Goal: Task Accomplishment & Management: Complete application form

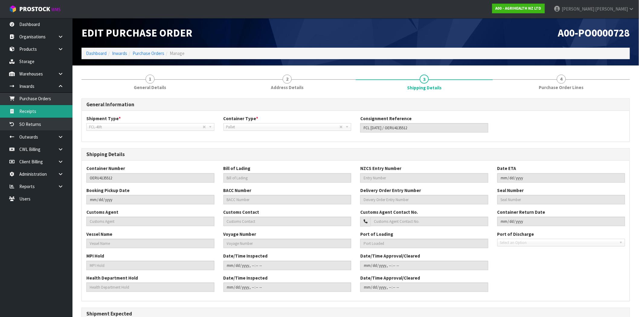
drag, startPoint x: 47, startPoint y: 112, endPoint x: 53, endPoint y: 111, distance: 5.8
click at [47, 112] on link "Receipts" at bounding box center [36, 111] width 72 height 12
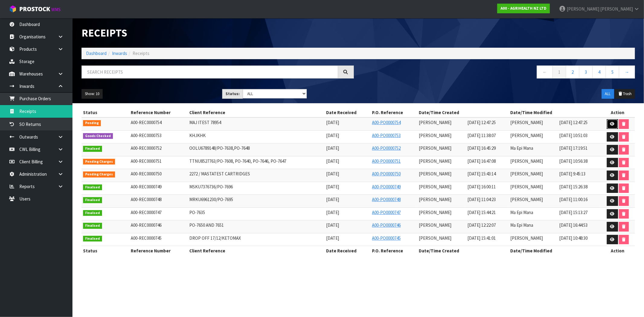
click at [611, 124] on icon at bounding box center [612, 124] width 5 height 4
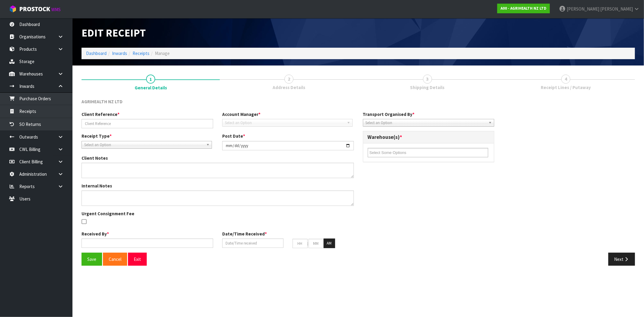
type input "MAJ ITEST 78954"
type input "[DATE]"
type input "[PERSON_NAME]"
type input "[DATE]"
type input "12"
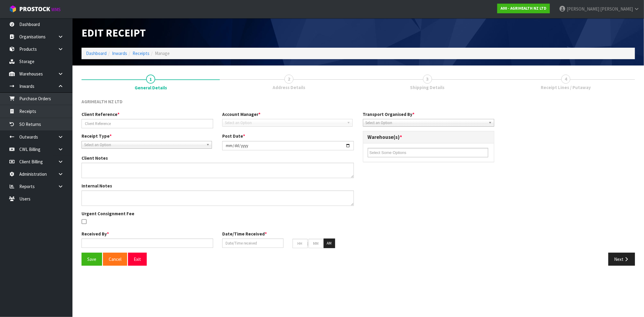
type input "47"
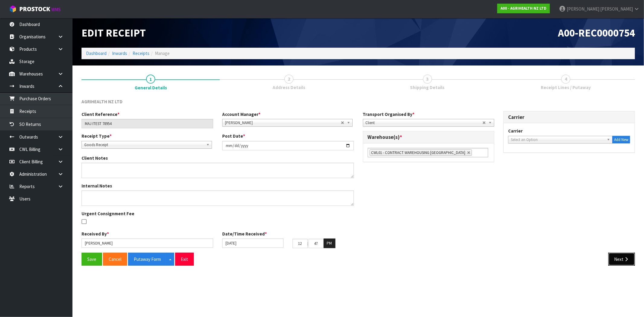
click at [625, 260] on icon "button" at bounding box center [627, 259] width 6 height 5
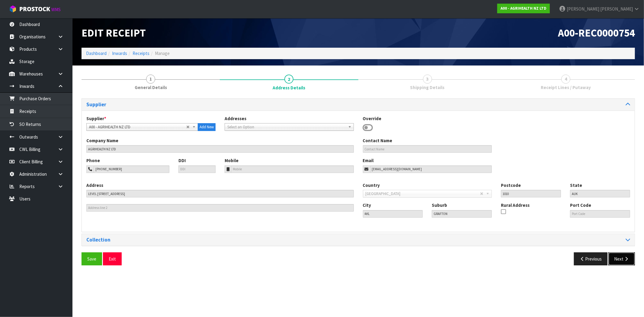
click at [625, 260] on icon "button" at bounding box center [627, 259] width 6 height 5
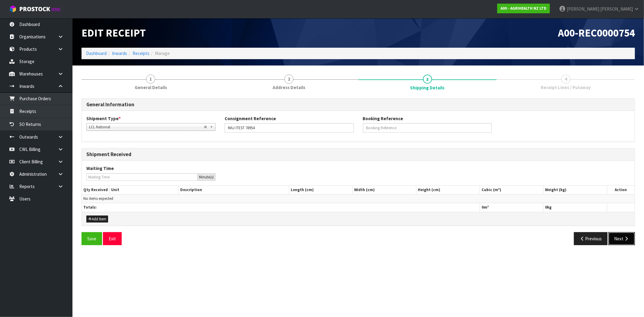
click at [617, 240] on button "Next" at bounding box center [622, 238] width 27 height 13
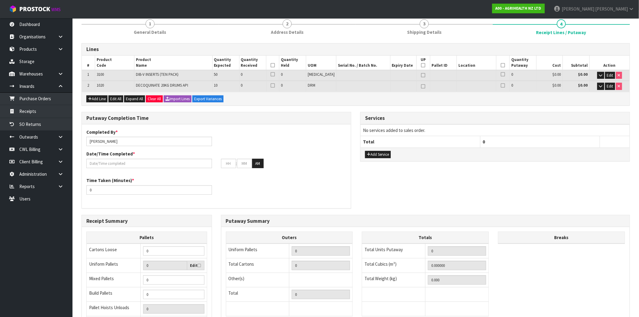
scroll to position [22, 0]
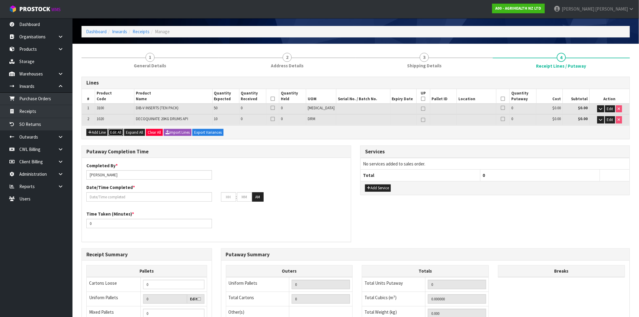
click at [115, 131] on button "Edit All" at bounding box center [115, 132] width 15 height 7
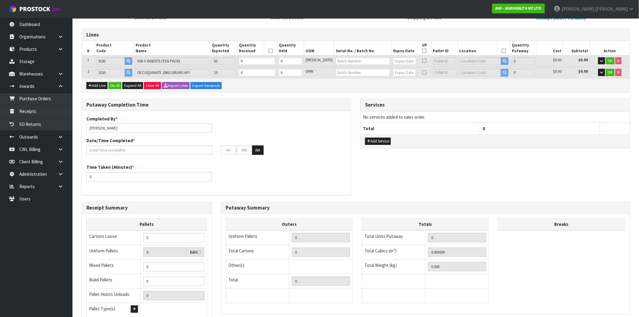
scroll to position [55, 0]
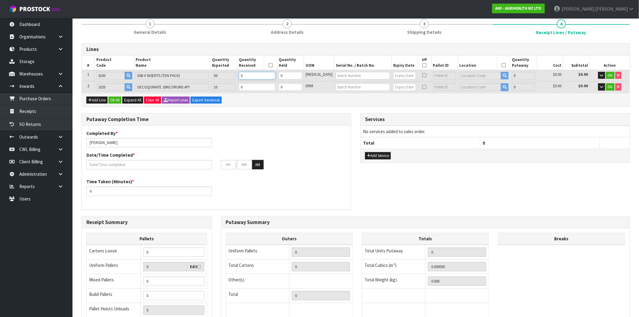
click at [224, 76] on tr "1 3100 DIB-V INSERTS (TEN PACK) 50 0 0 [MEDICAL_DATA] 0 $0.00 $0.00 OK" at bounding box center [356, 75] width 548 height 11
type input "0.01654"
type input "2.45"
type input "5"
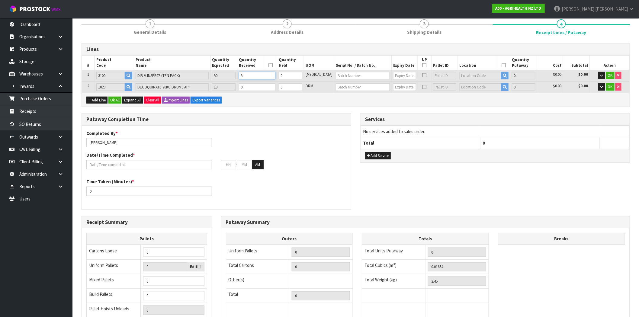
type input "5"
type input "0.19872"
type input "27"
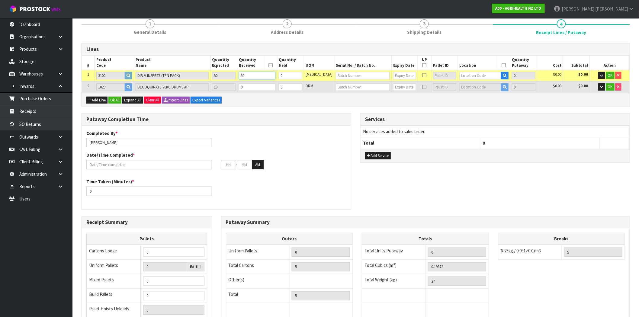
type input "50"
click at [414, 172] on div "Putaway Completion Time Completed By * [PERSON_NAME] Date/Time Completed * : : …" at bounding box center [356, 164] width 558 height 103
click at [598, 76] on button "button" at bounding box center [601, 75] width 7 height 7
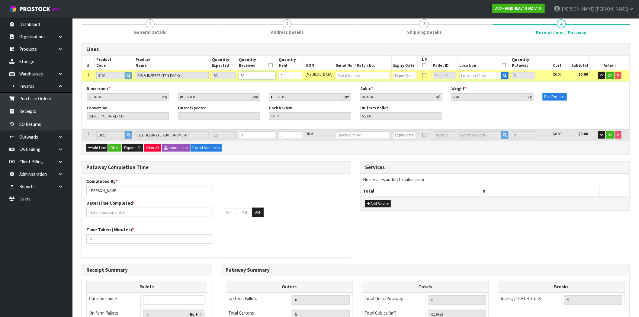
click at [226, 75] on tr "1 3100 DIB-V INSERTS (TEN PACK) 50 50 0 [MEDICAL_DATA] 0 $0.00 $0.00 OK" at bounding box center [356, 75] width 548 height 11
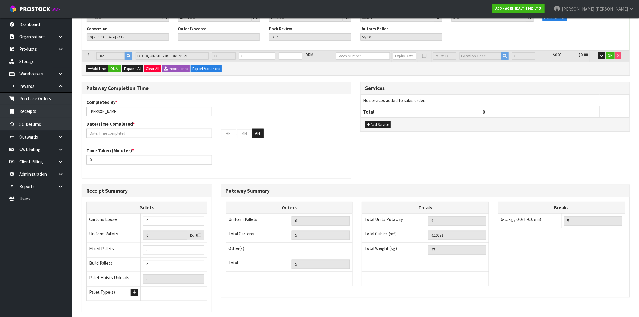
scroll to position [122, 0]
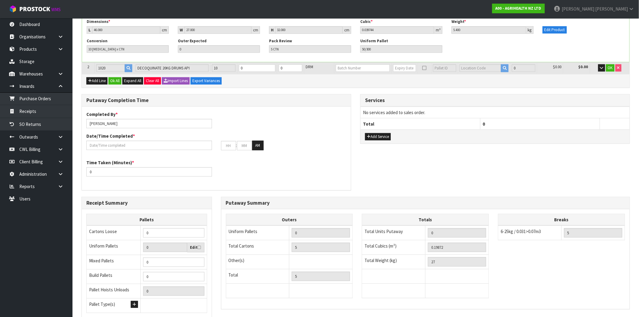
type input "0"
type input "0.006616"
type input "0.98"
type input "2"
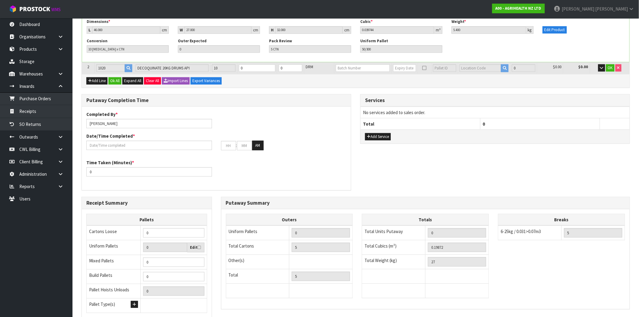
type input "2 [MEDICAL_DATA]"
type input "2/300"
type input "2"
type input "0.079488"
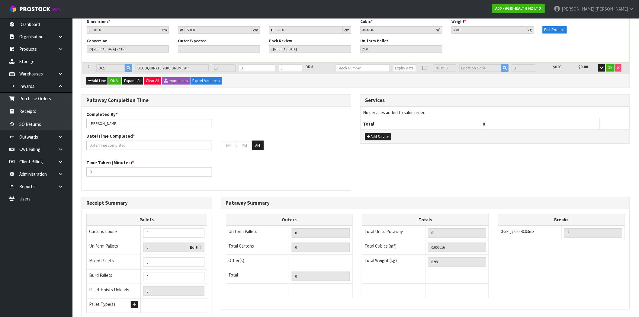
type input "10.8"
type input "20"
type input "2 CTN"
type input "20/300"
type input "20"
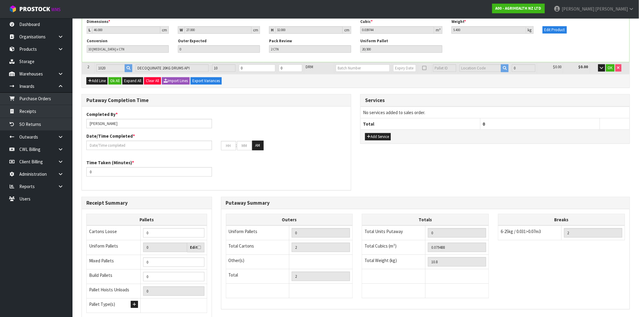
type input "20"
type input "0.79488"
type input "108"
type input "200"
type input "20 CTN"
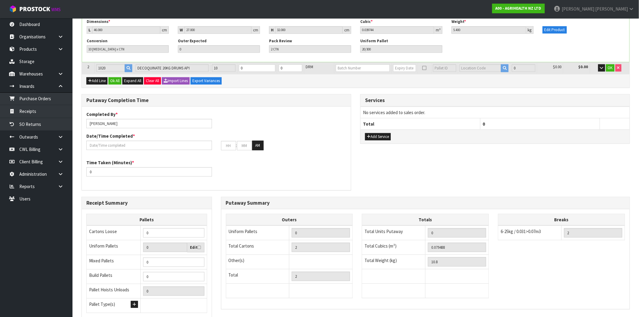
type input "200/300"
type input "200"
click at [424, 169] on div "Putaway Completion Time Completed By * [PERSON_NAME] Date/Time Completed * : : …" at bounding box center [356, 145] width 558 height 103
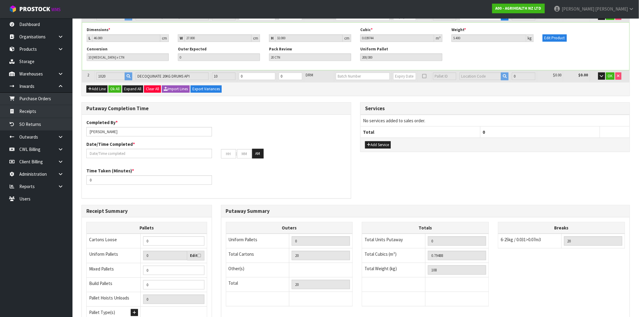
scroll to position [172, 0]
